Goal: Task Accomplishment & Management: Complete application form

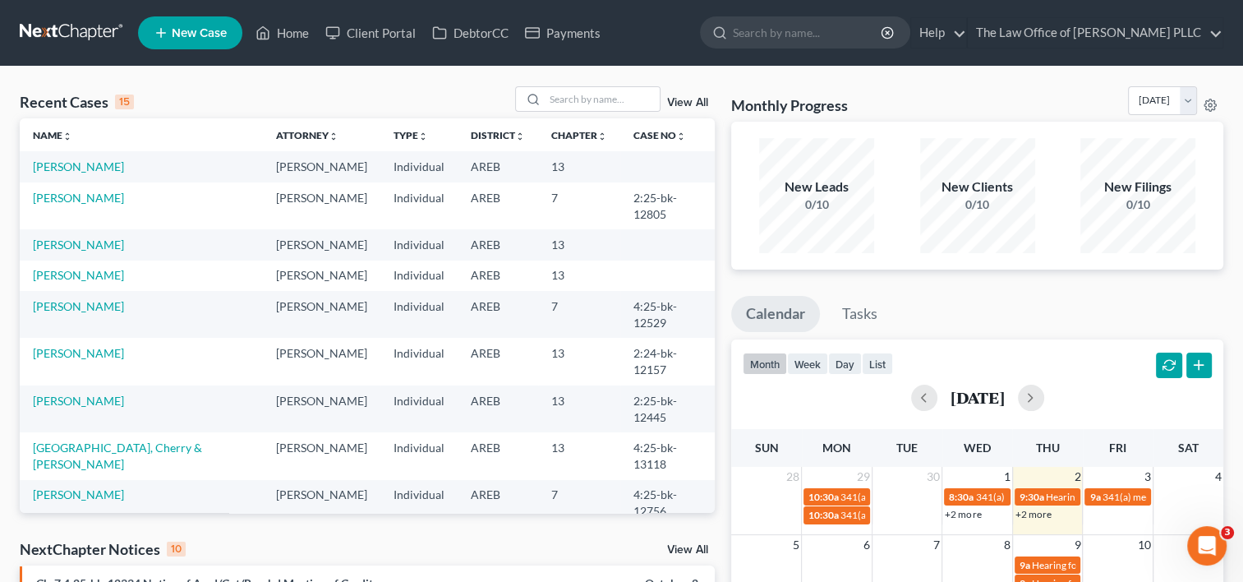
scroll to position [113, 0]
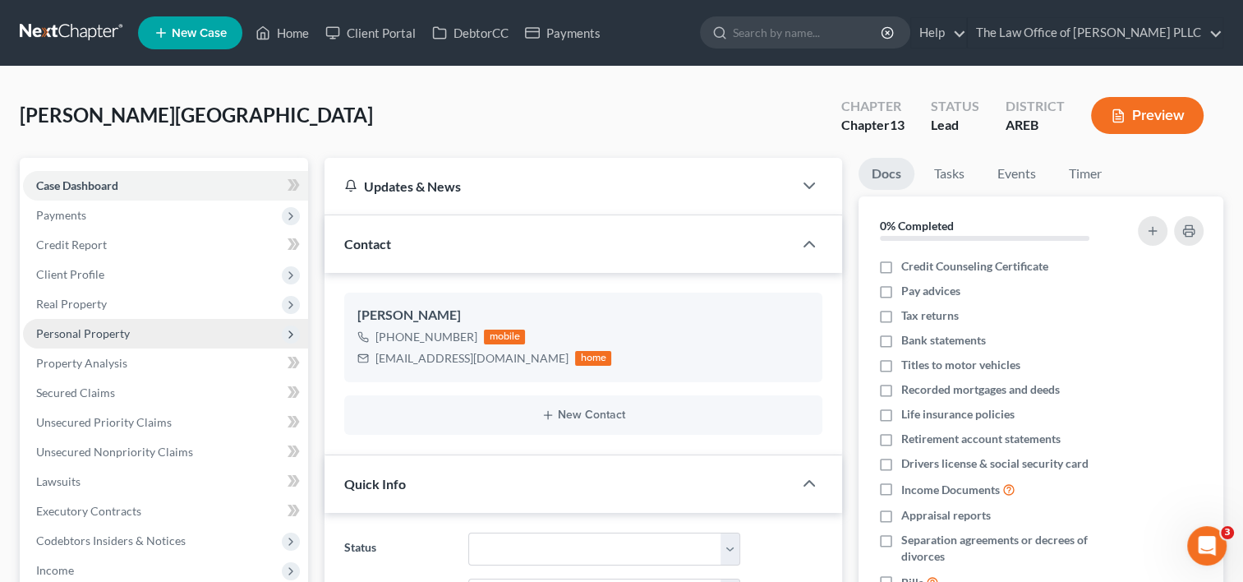
scroll to position [1215, 0]
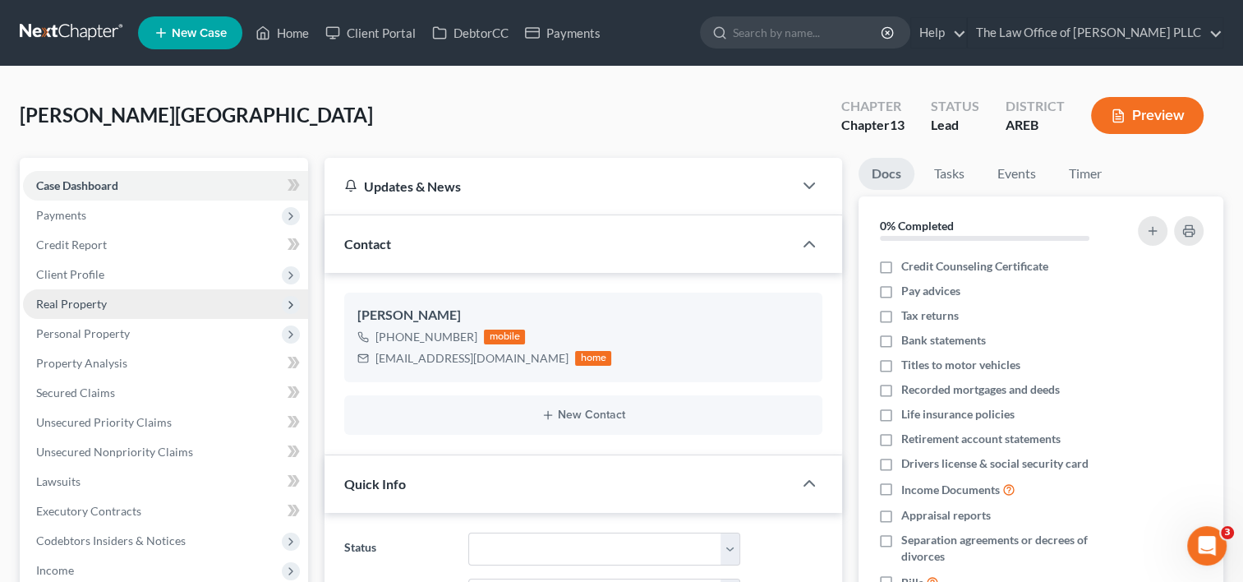
click at [93, 303] on span "Real Property" at bounding box center [71, 304] width 71 height 14
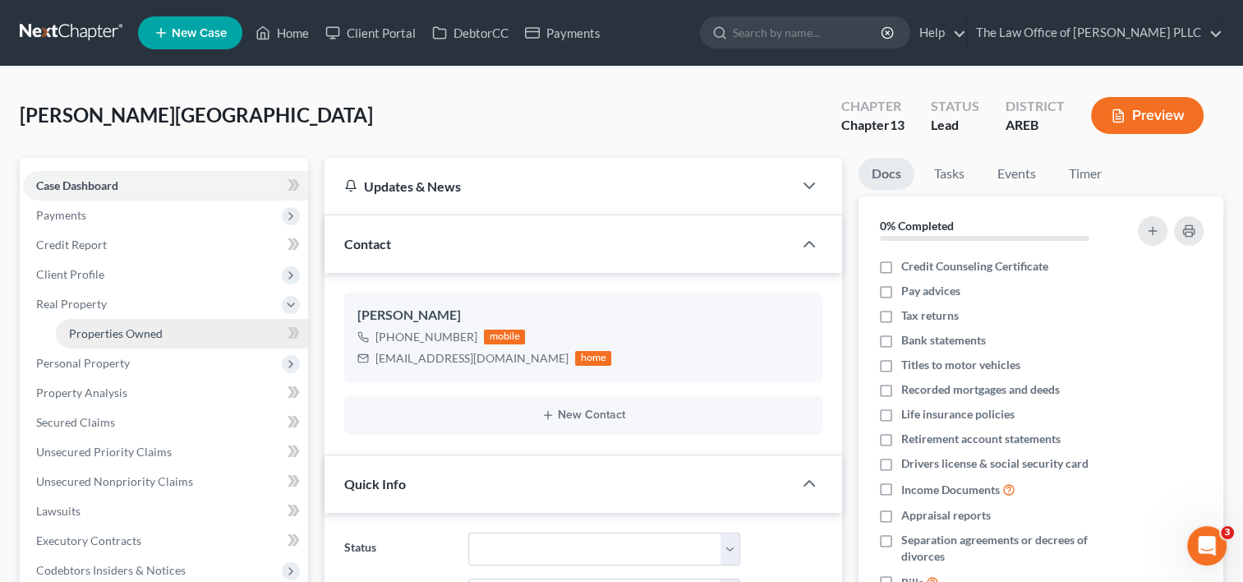
click at [104, 338] on span "Properties Owned" at bounding box center [116, 333] width 94 height 14
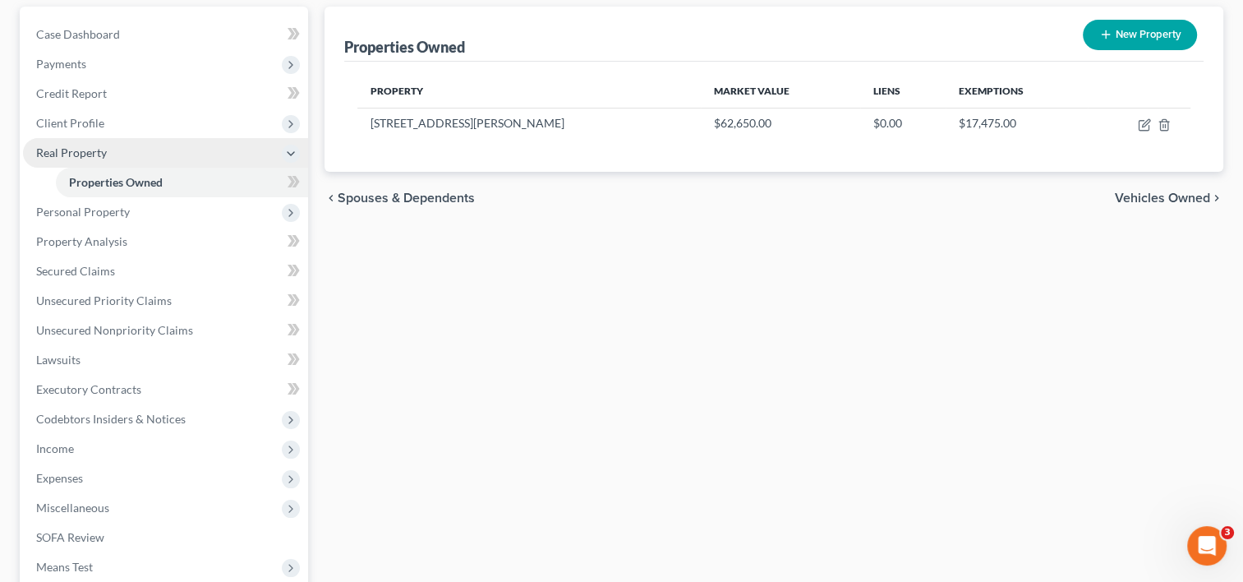
scroll to position [153, 0]
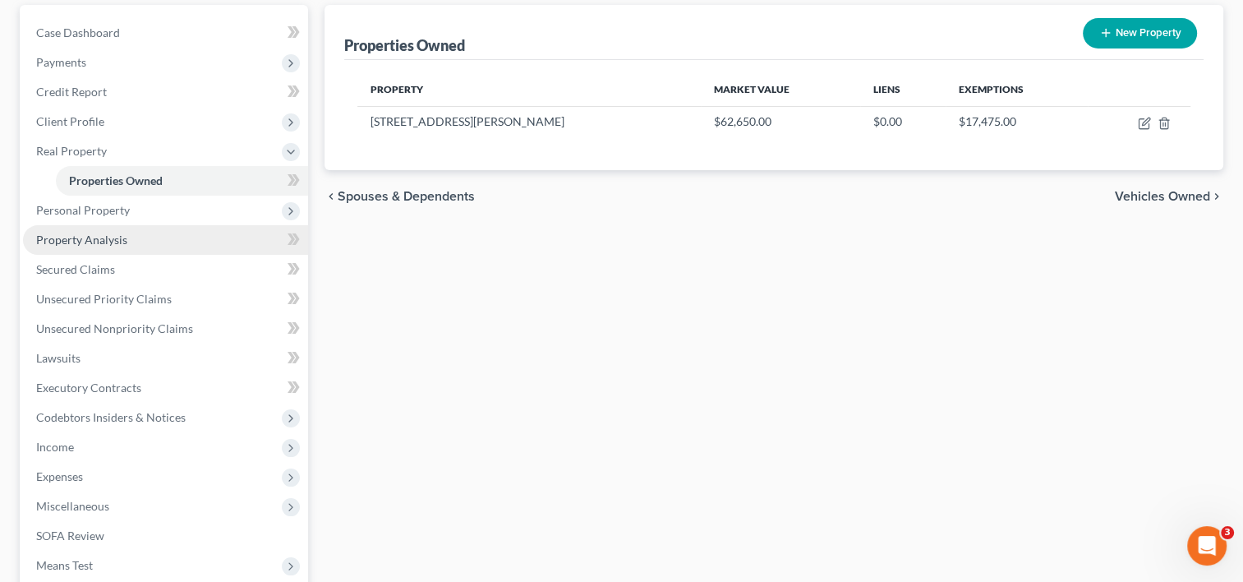
click at [86, 240] on span "Property Analysis" at bounding box center [81, 240] width 91 height 14
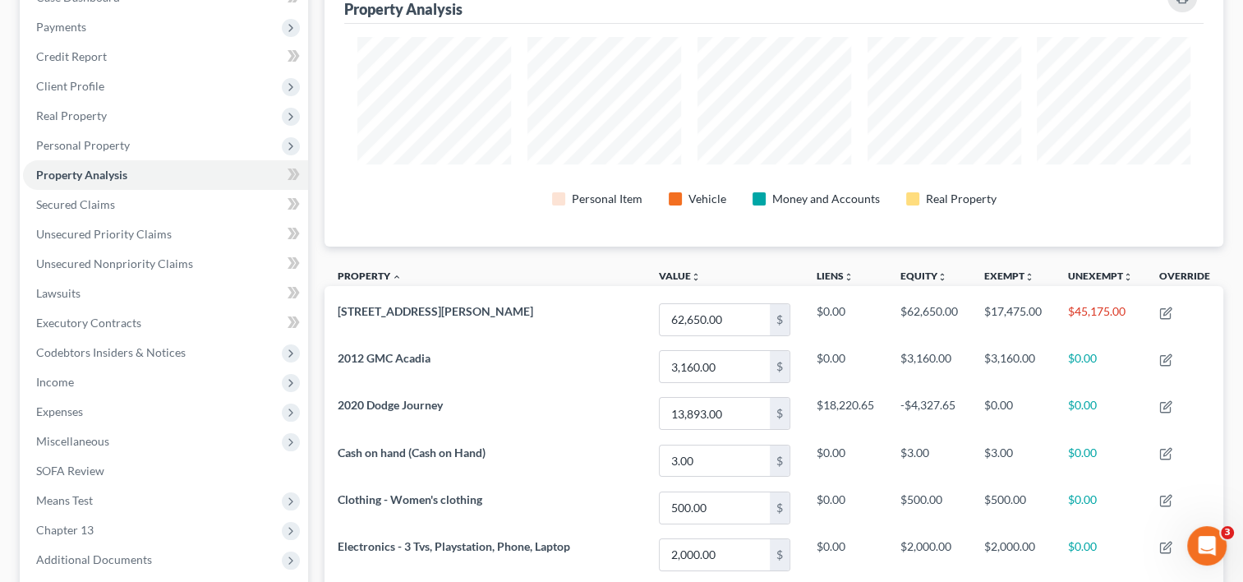
scroll to position [198, 0]
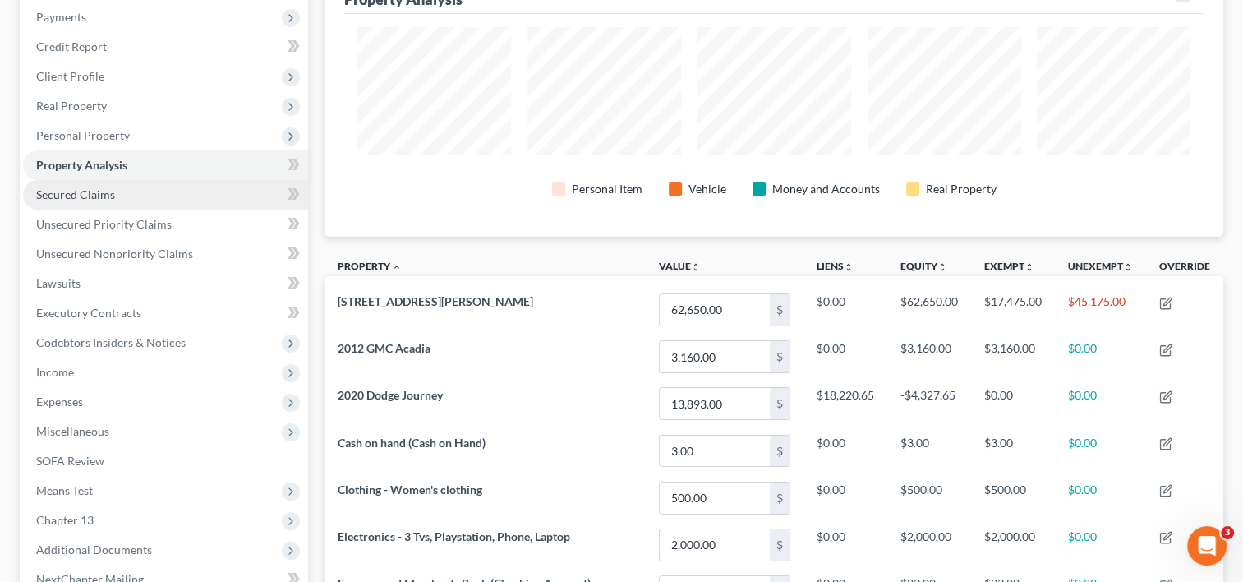
click at [96, 198] on span "Secured Claims" at bounding box center [75, 194] width 79 height 14
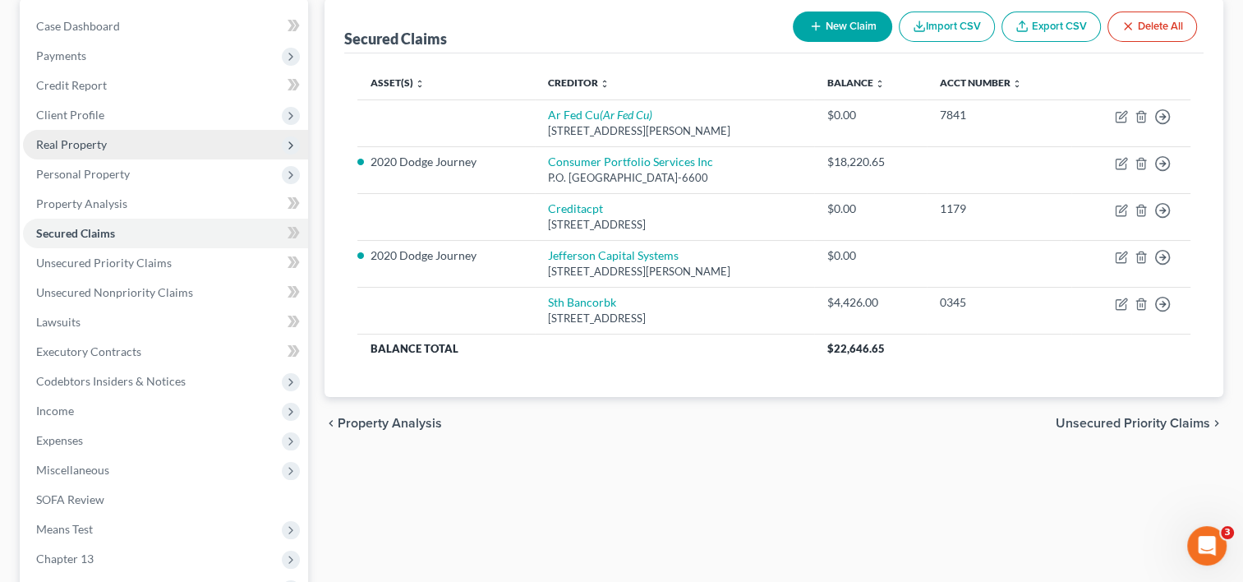
scroll to position [161, 0]
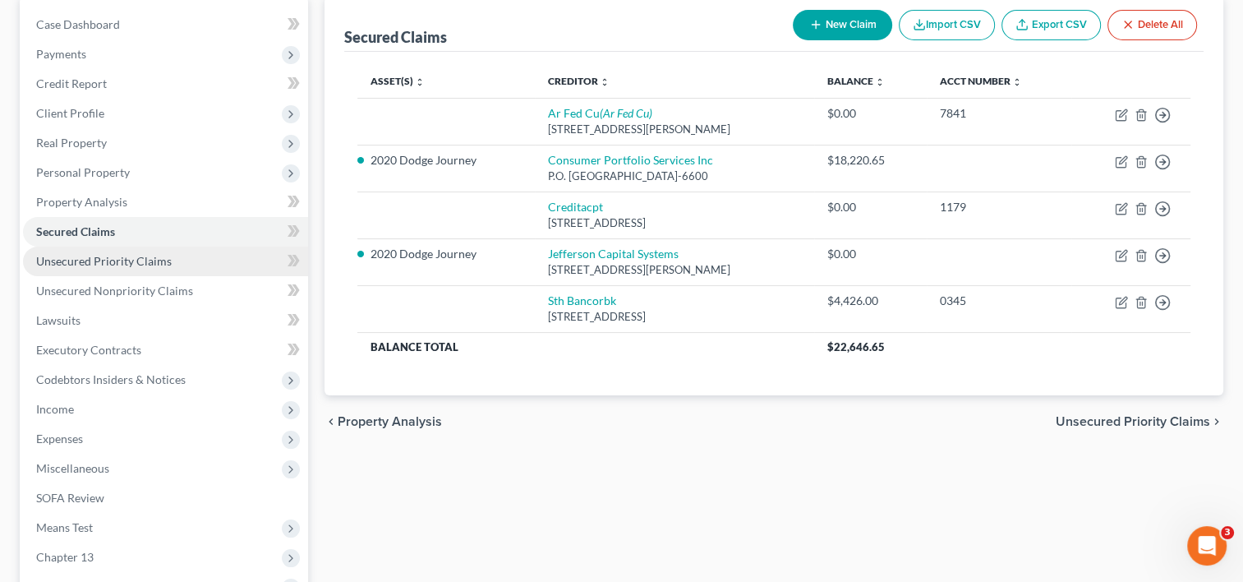
click at [110, 262] on span "Unsecured Priority Claims" at bounding box center [104, 261] width 136 height 14
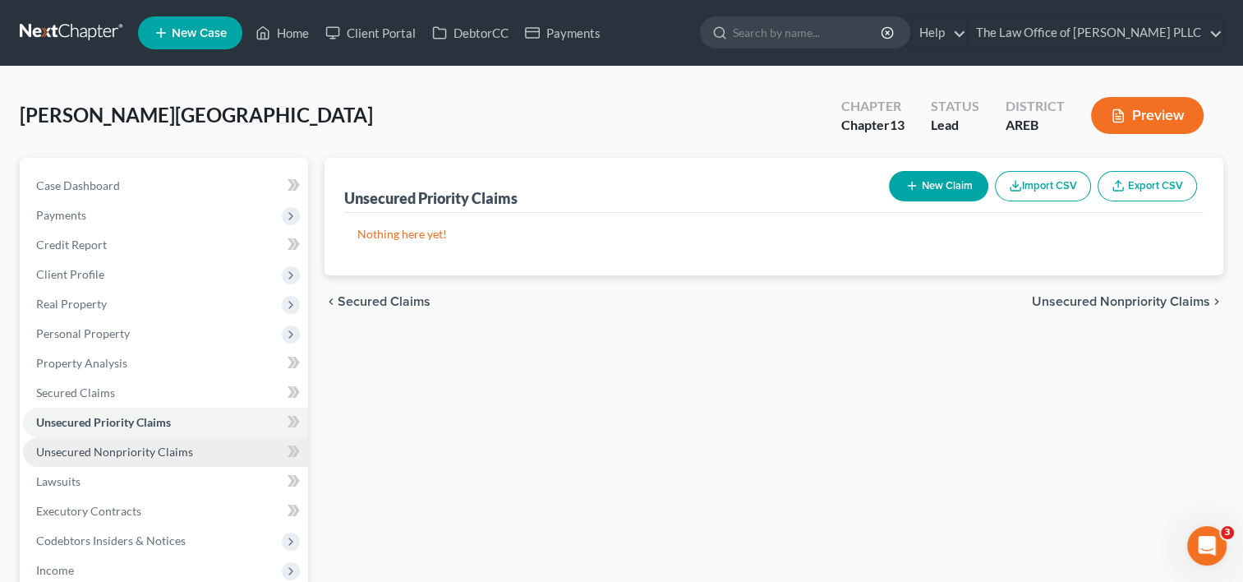
click at [121, 448] on span "Unsecured Nonpriority Claims" at bounding box center [114, 452] width 157 height 14
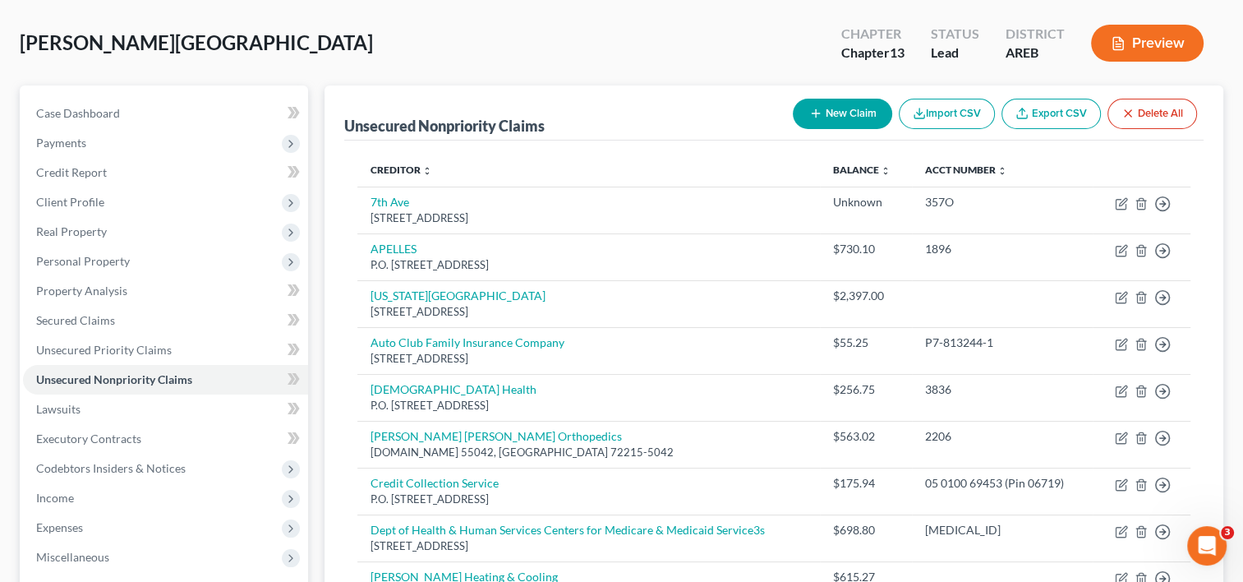
scroll to position [71, 0]
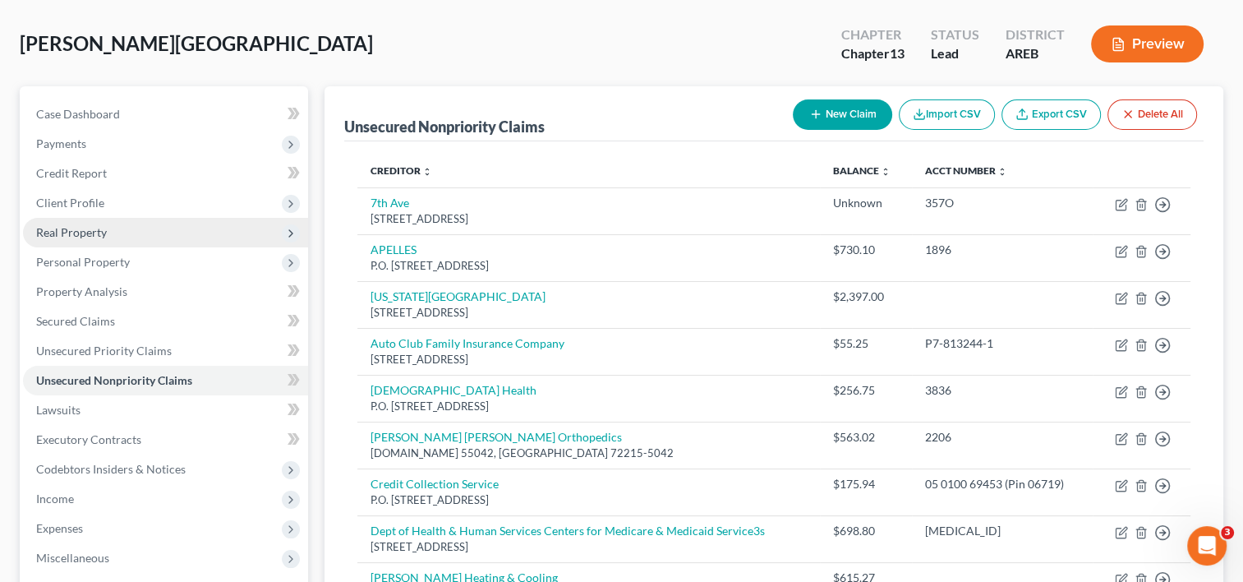
click at [69, 233] on span "Real Property" at bounding box center [71, 232] width 71 height 14
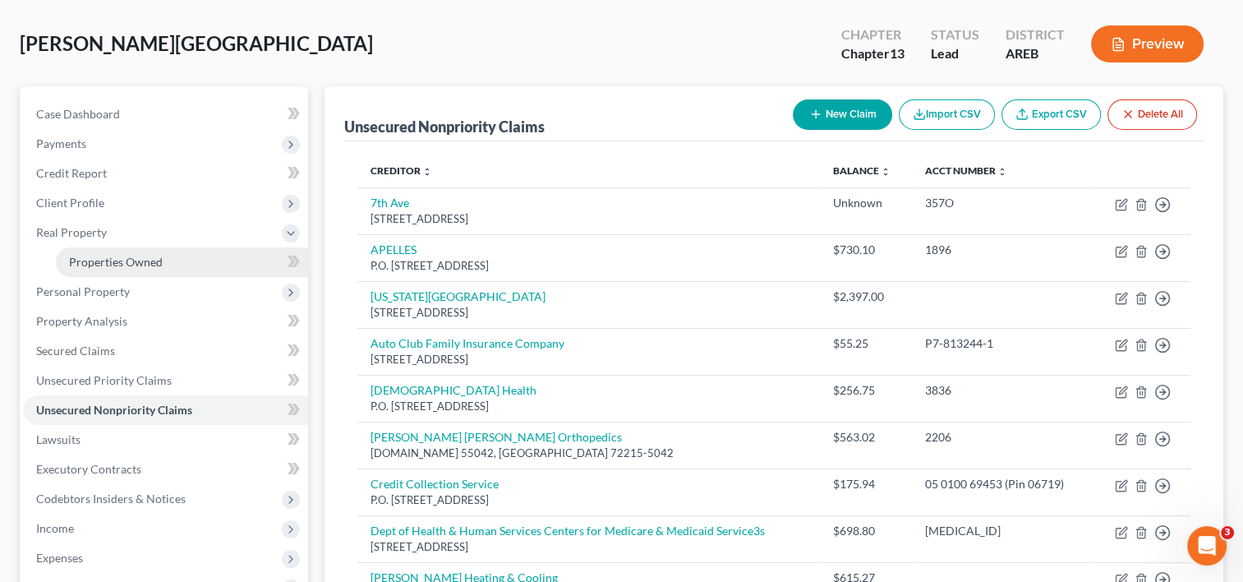
click at [92, 255] on span "Properties Owned" at bounding box center [116, 262] width 94 height 14
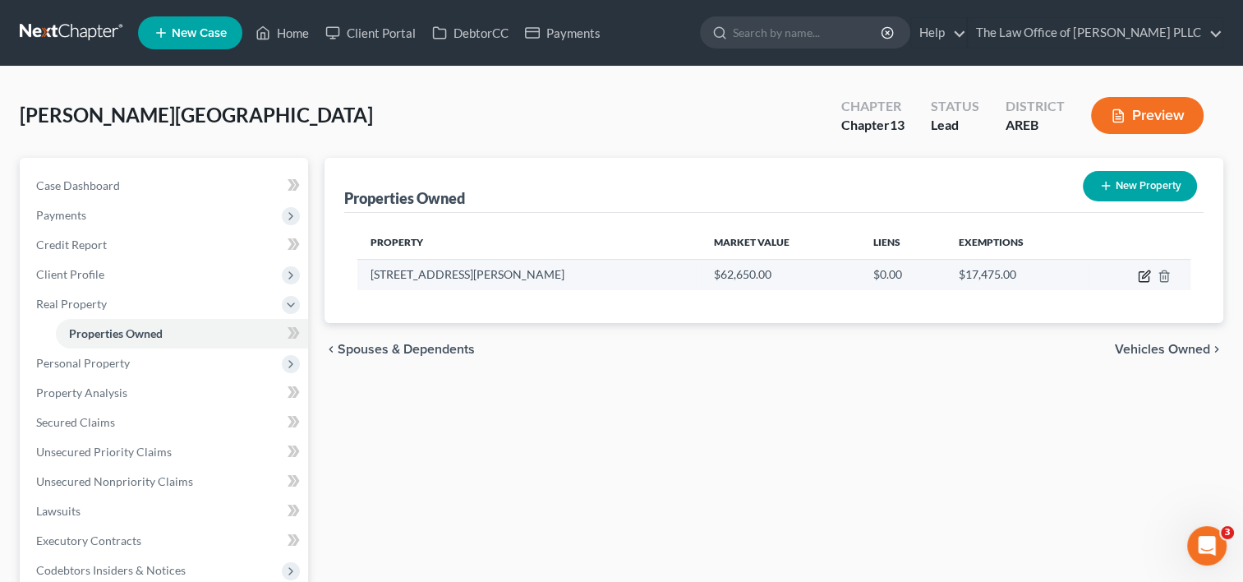
click at [1140, 277] on icon "button" at bounding box center [1144, 276] width 13 height 13
select select "2"
select select "0"
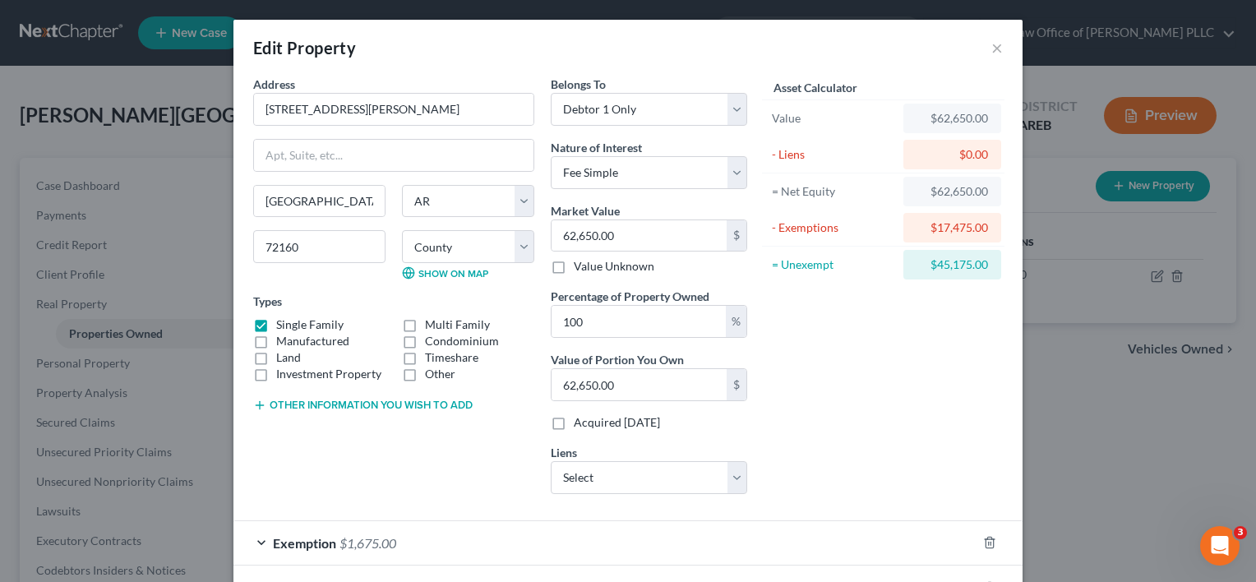
scroll to position [116, 0]
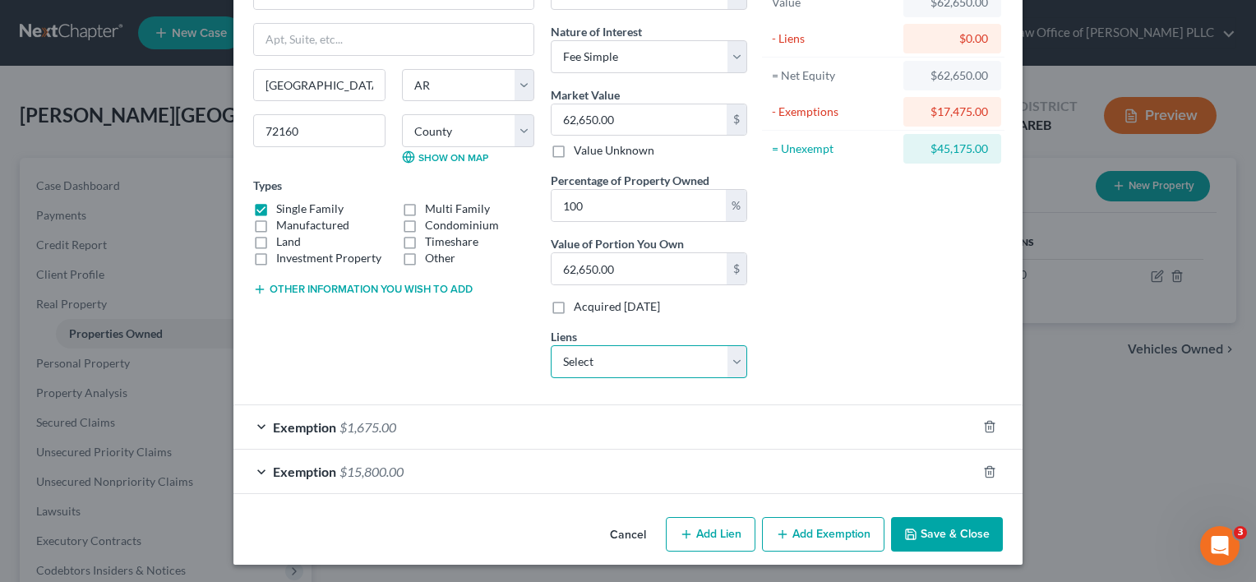
click at [713, 358] on select "Select Sth Bancorbk - $4,426.00 Ar Fed Cu - $0.00 Creditacpt - $0.00" at bounding box center [649, 361] width 196 height 33
select select "0"
click at [551, 345] on select "Select Sth Bancorbk - $4,426.00 Ar Fed Cu - $0.00 Creditacpt - $0.00" at bounding box center [649, 361] width 196 height 33
select select
select select "2"
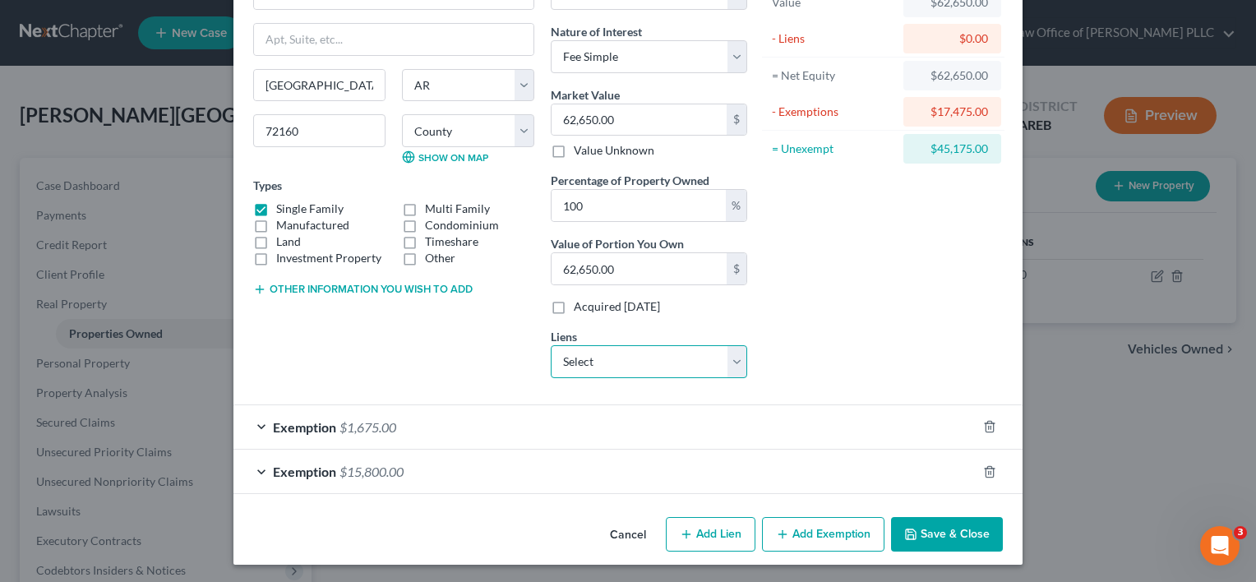
select select "0"
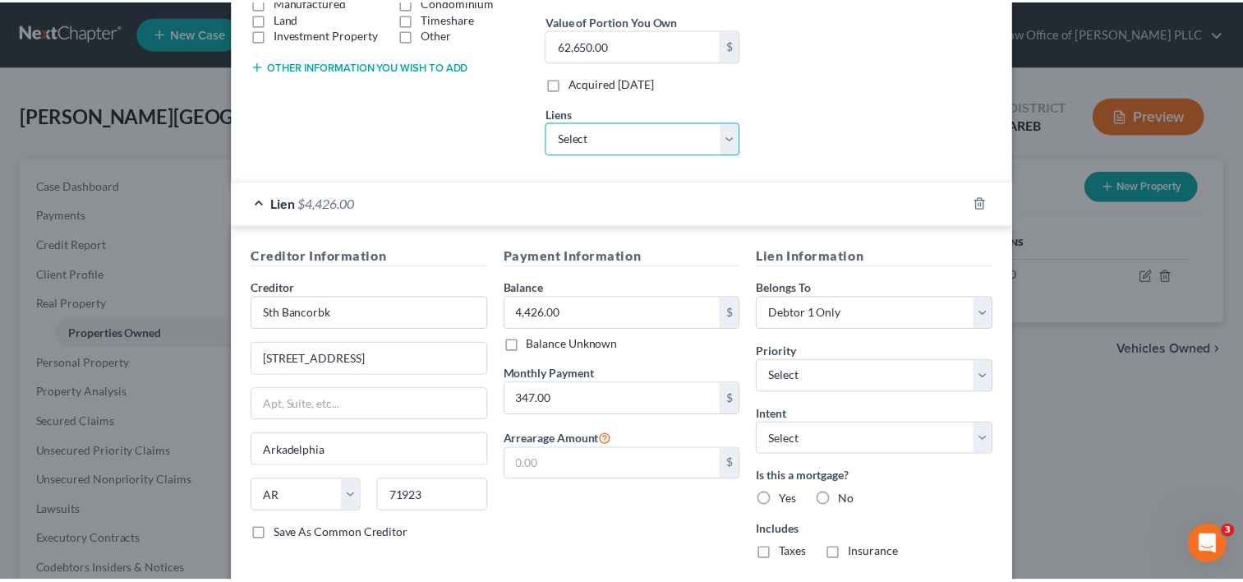
scroll to position [523, 0]
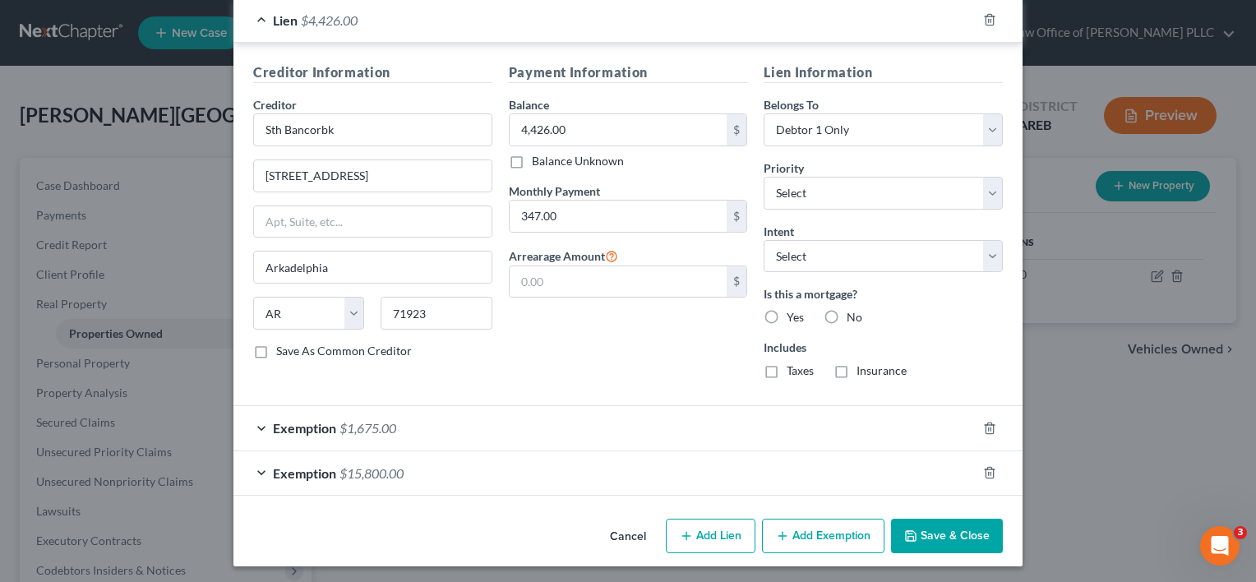
click at [940, 521] on button "Save & Close" at bounding box center [947, 535] width 112 height 35
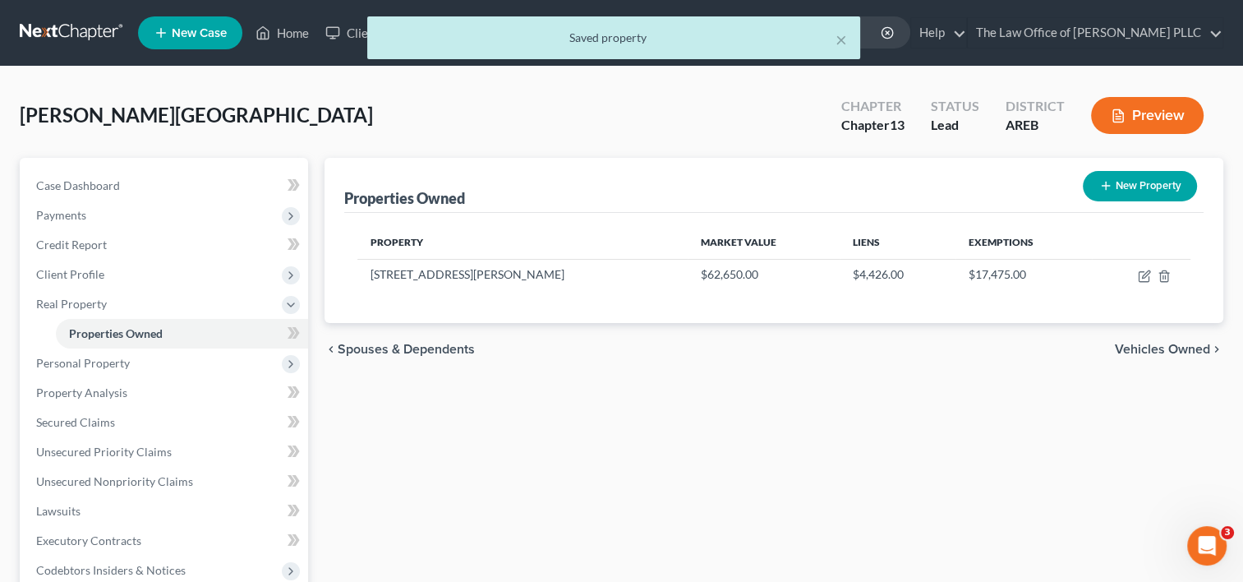
click at [1149, 346] on span "Vehicles Owned" at bounding box center [1162, 349] width 95 height 13
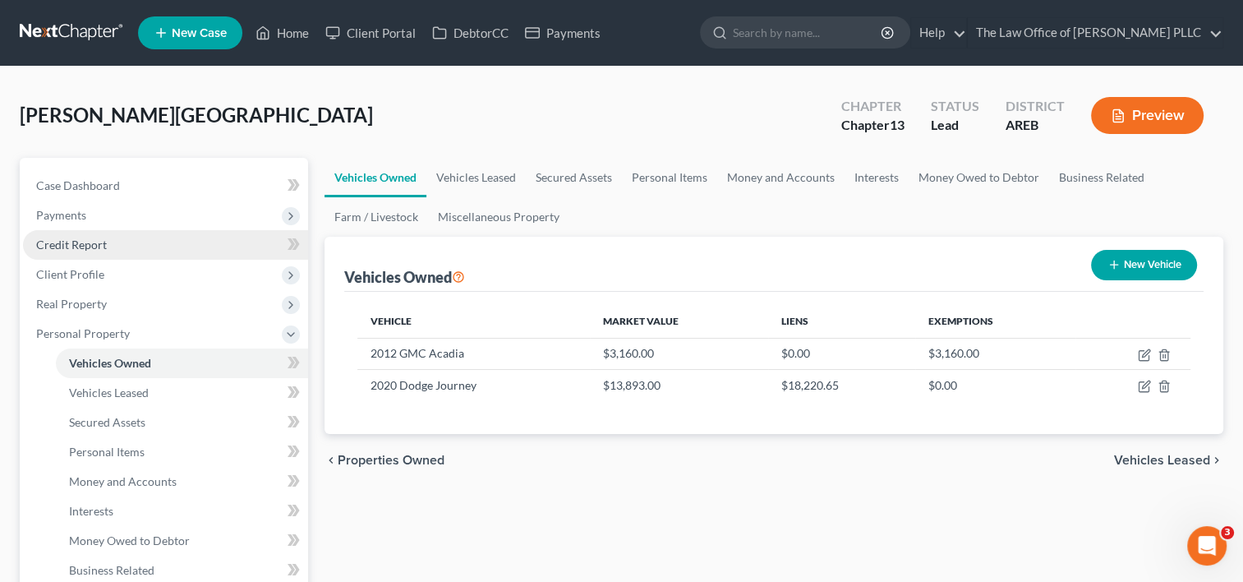
click at [75, 252] on link "Credit Report" at bounding box center [165, 245] width 285 height 30
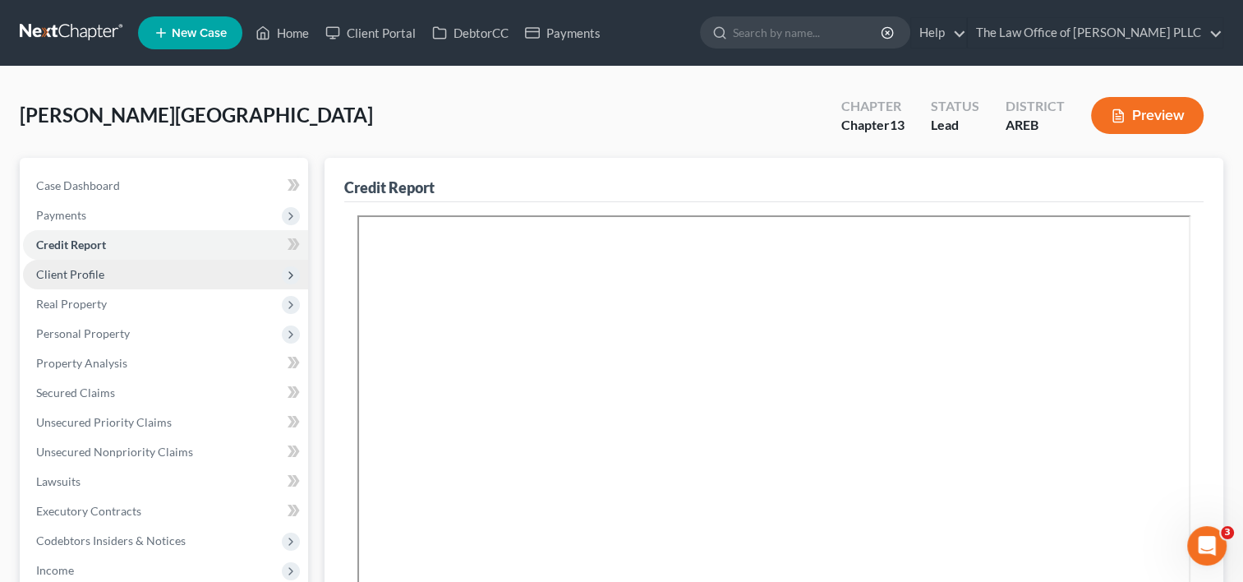
click at [82, 280] on span "Client Profile" at bounding box center [165, 275] width 285 height 30
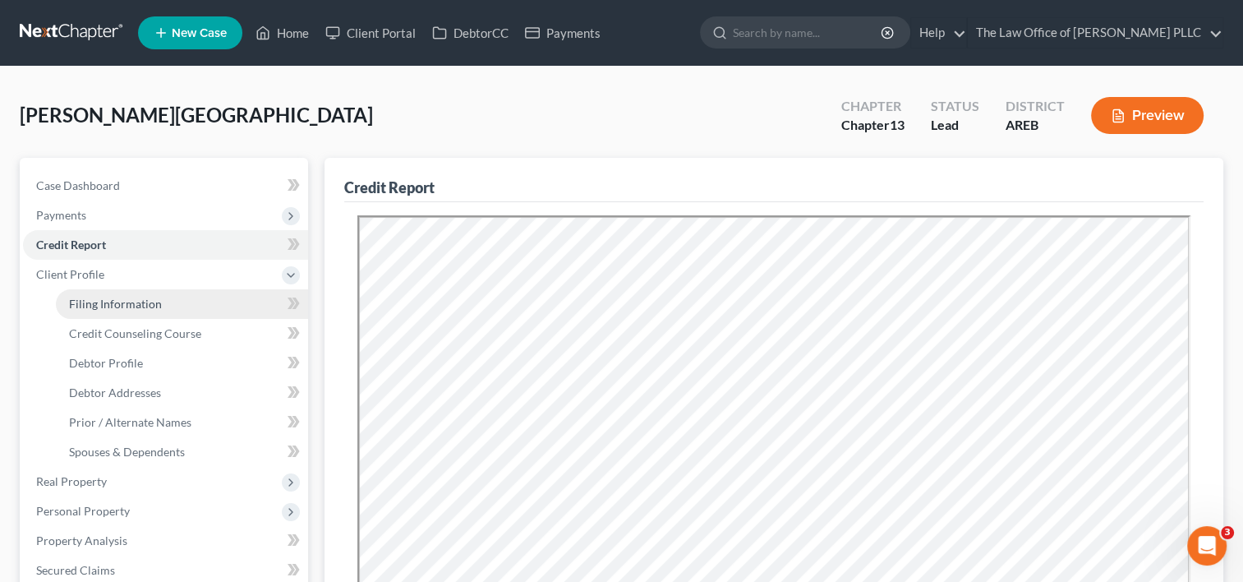
click at [145, 302] on span "Filing Information" at bounding box center [115, 304] width 93 height 14
select select "1"
select select "0"
select select "3"
select select "5"
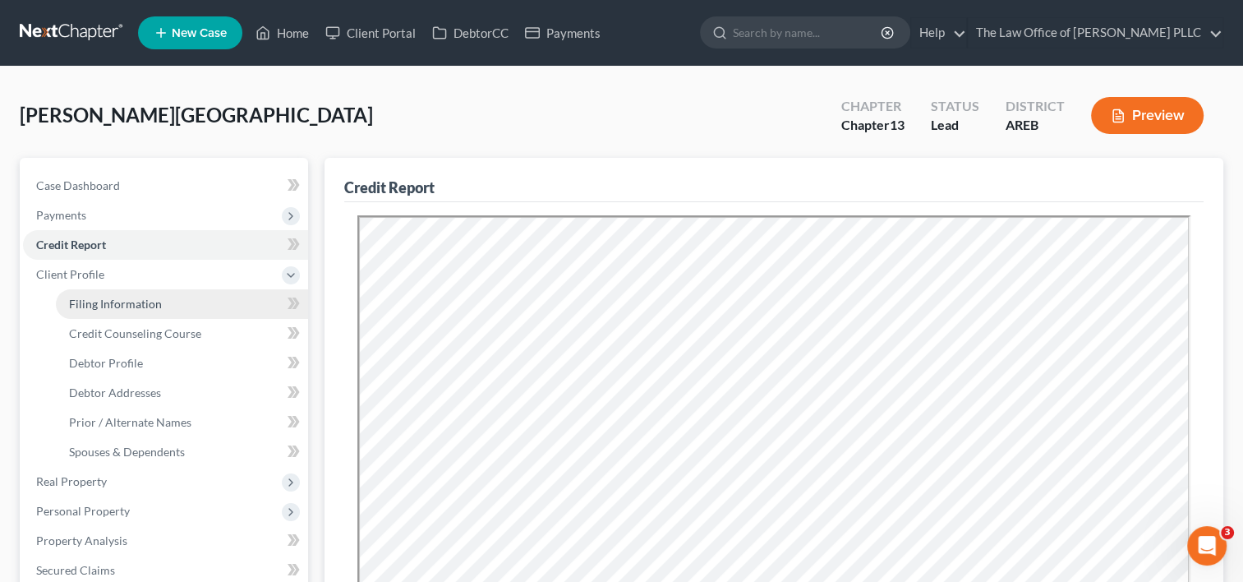
select select "0"
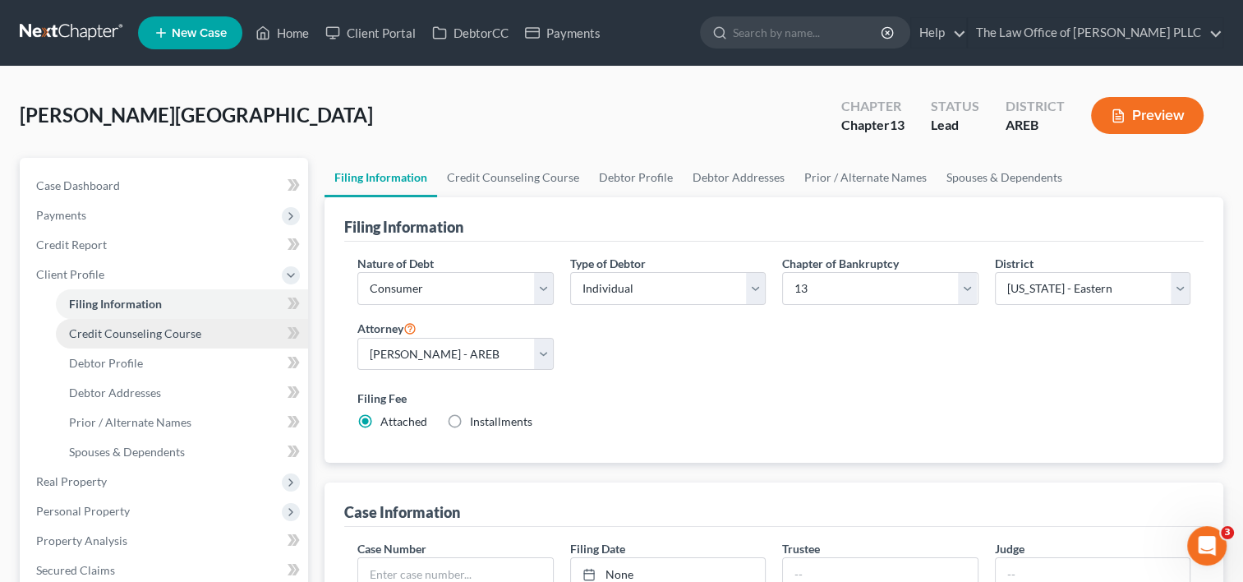
click at [156, 338] on span "Credit Counseling Course" at bounding box center [135, 333] width 132 height 14
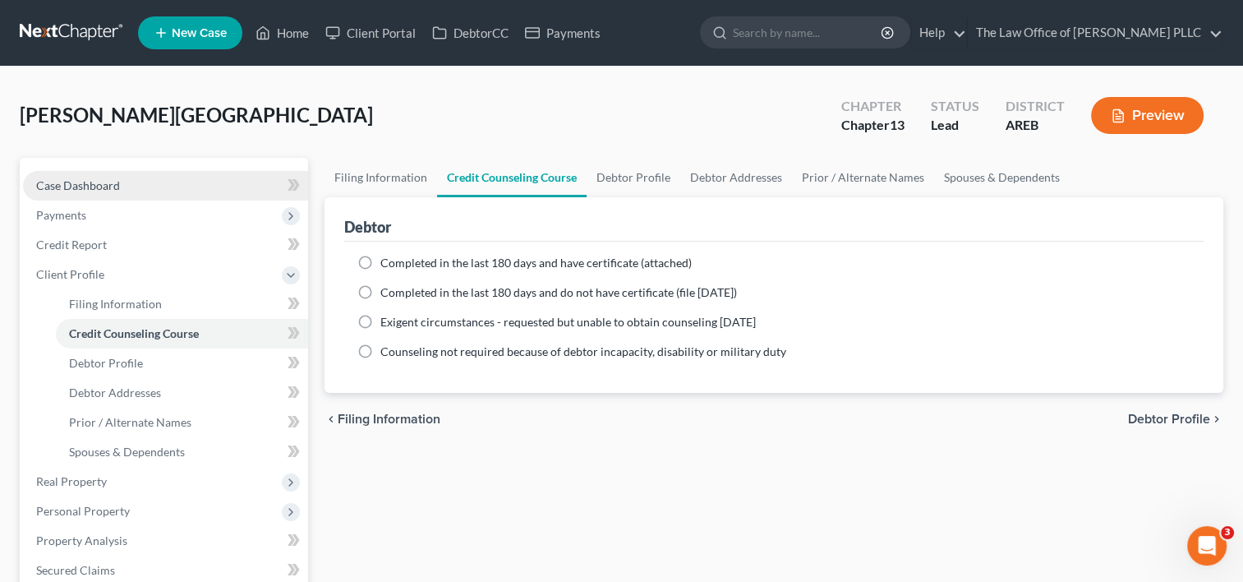
click at [224, 171] on link "Case Dashboard" at bounding box center [165, 186] width 285 height 30
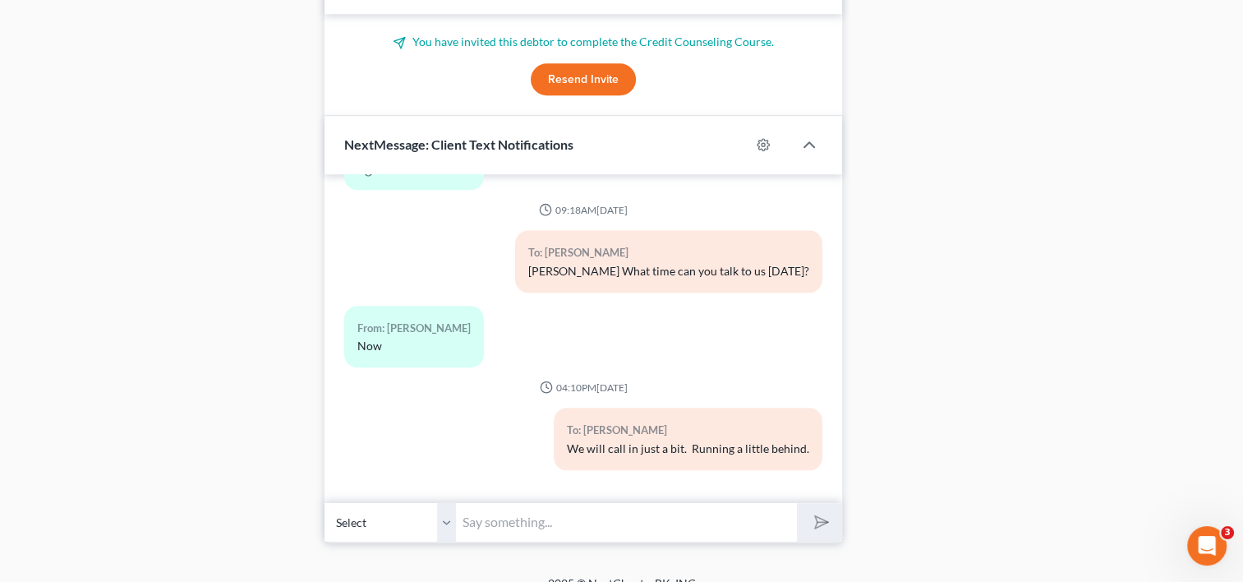
scroll to position [1498, 0]
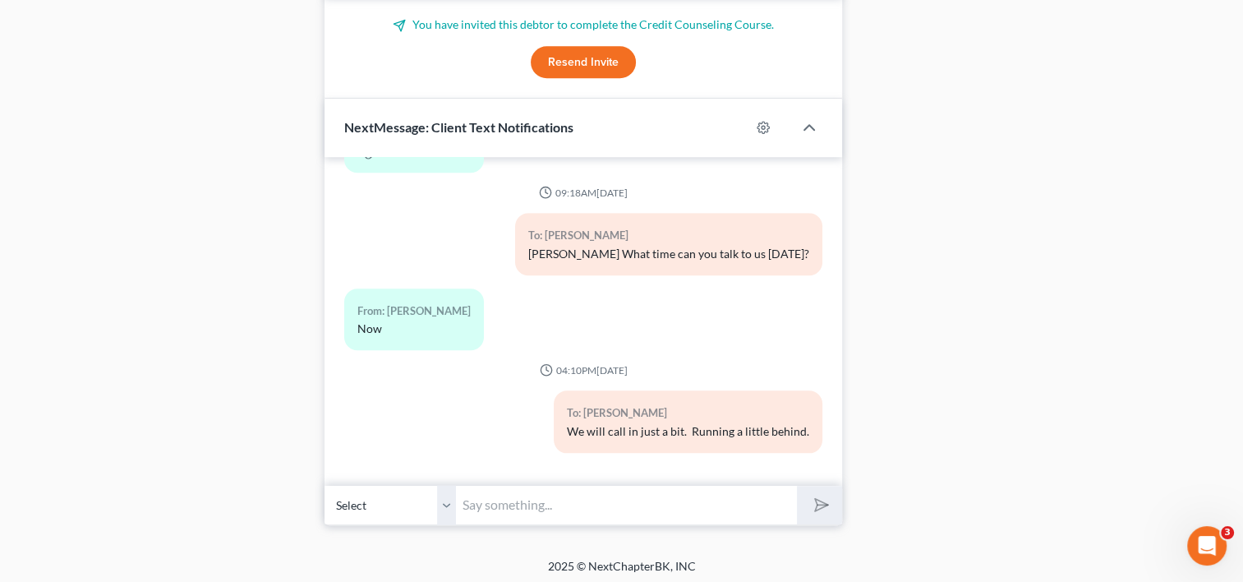
click at [568, 505] on input "text" at bounding box center [626, 505] width 341 height 40
type input "[PERSON_NAME] 870"
